Goal: Information Seeking & Learning: Understand process/instructions

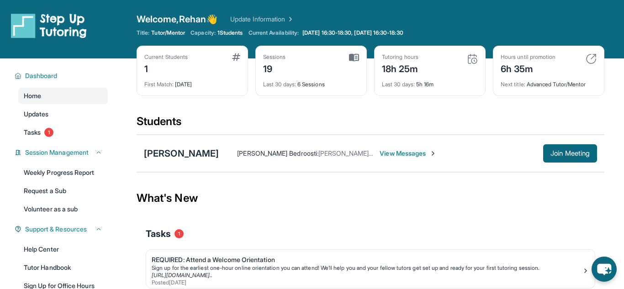
click at [594, 56] on img at bounding box center [590, 58] width 11 height 11
click at [569, 61] on div "Hours until promotion 6h 35m" at bounding box center [548, 64] width 96 height 22
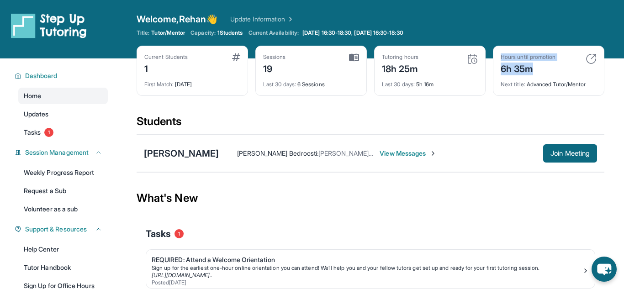
click at [474, 60] on img at bounding box center [472, 58] width 11 height 11
click at [358, 58] on img at bounding box center [354, 57] width 10 height 8
click at [183, 57] on div "Current Students" at bounding box center [165, 56] width 43 height 7
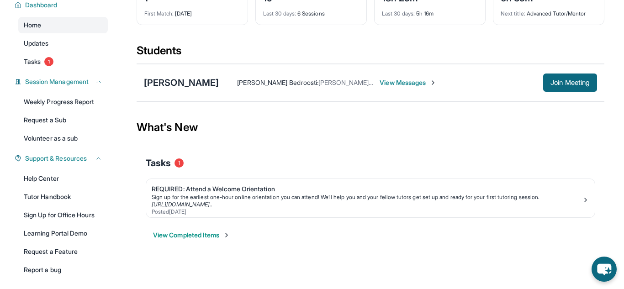
scroll to position [62, 0]
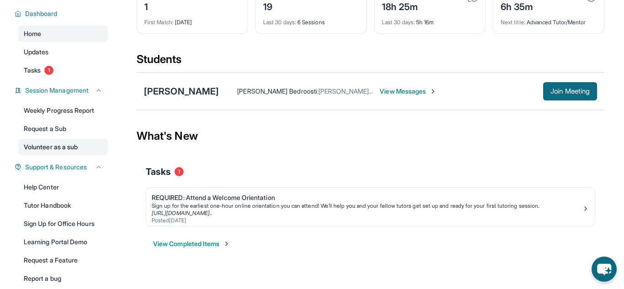
click at [84, 146] on link "Volunteer as a sub" at bounding box center [62, 147] width 89 height 16
